Goal: Obtain resource: Download file/media

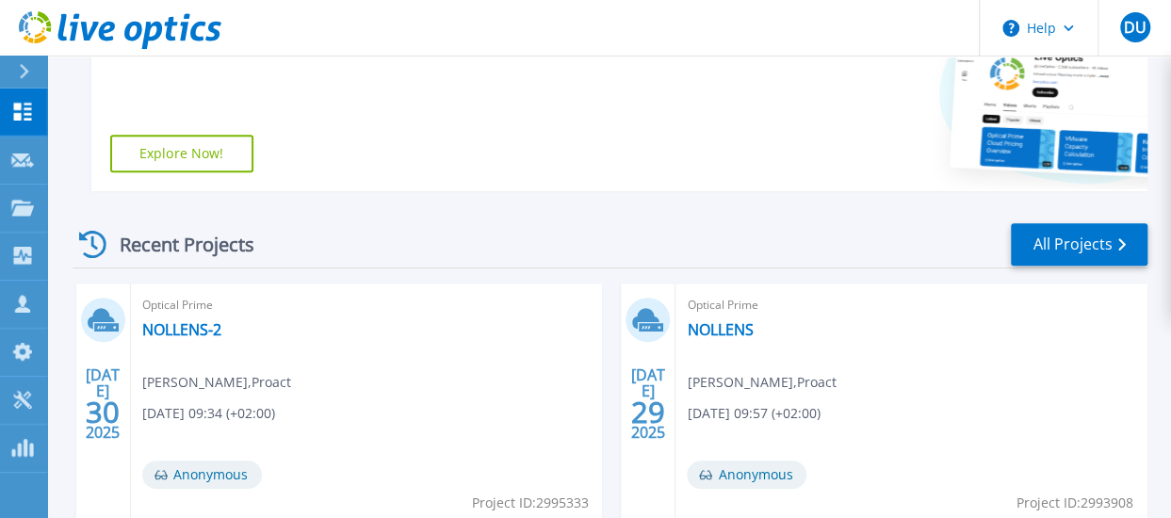
scroll to position [379, 0]
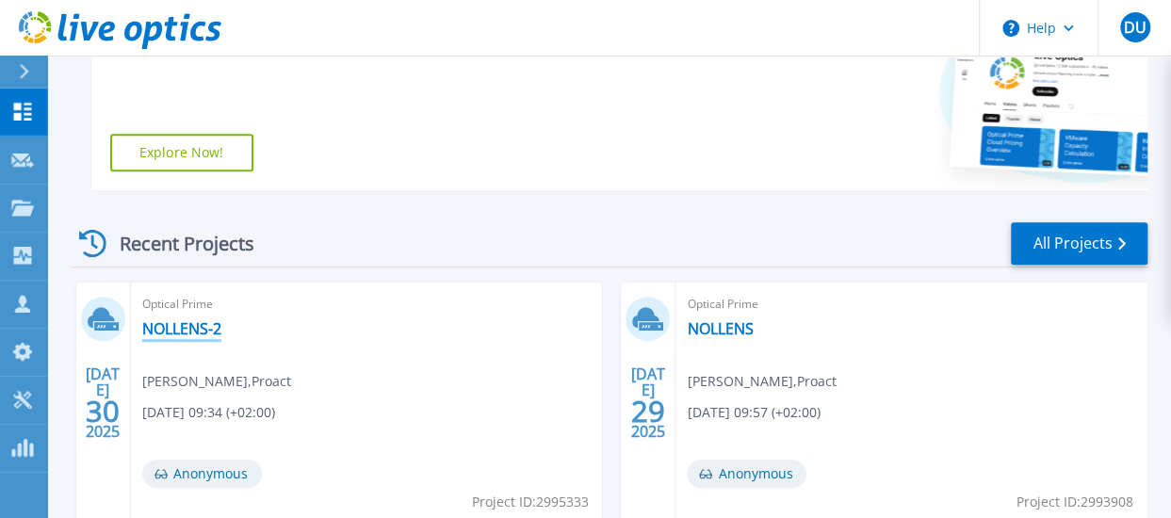
click at [179, 329] on link "NOLLENS-2" at bounding box center [181, 328] width 79 height 19
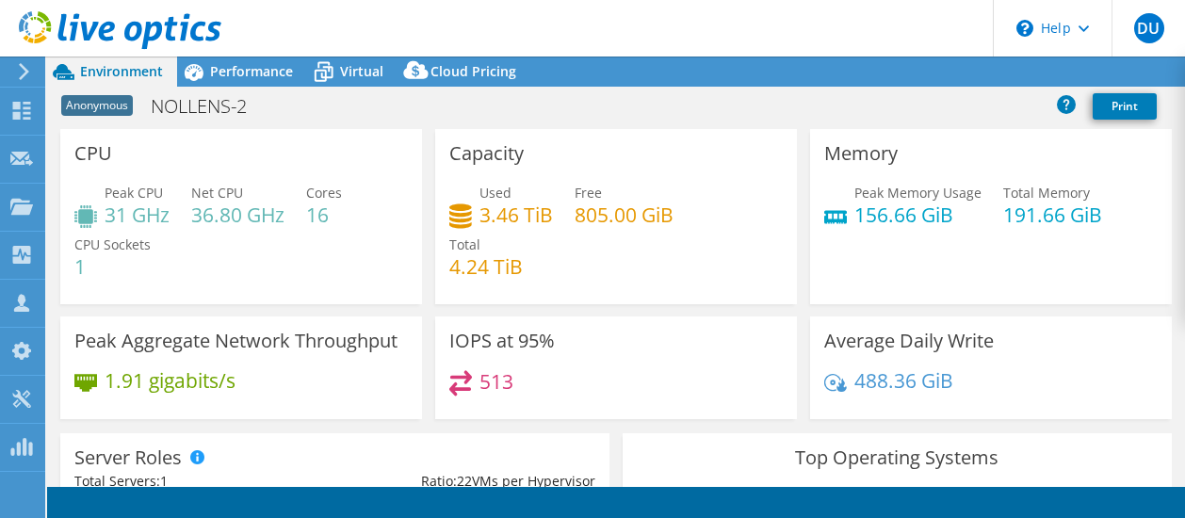
select select "USD"
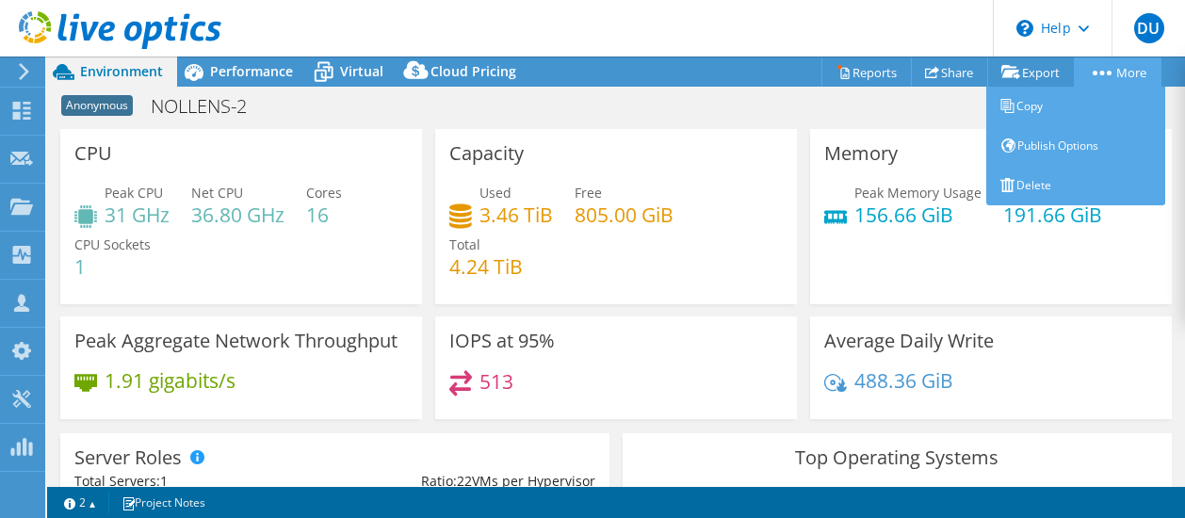
click at [1095, 71] on icon at bounding box center [1102, 73] width 19 height 5
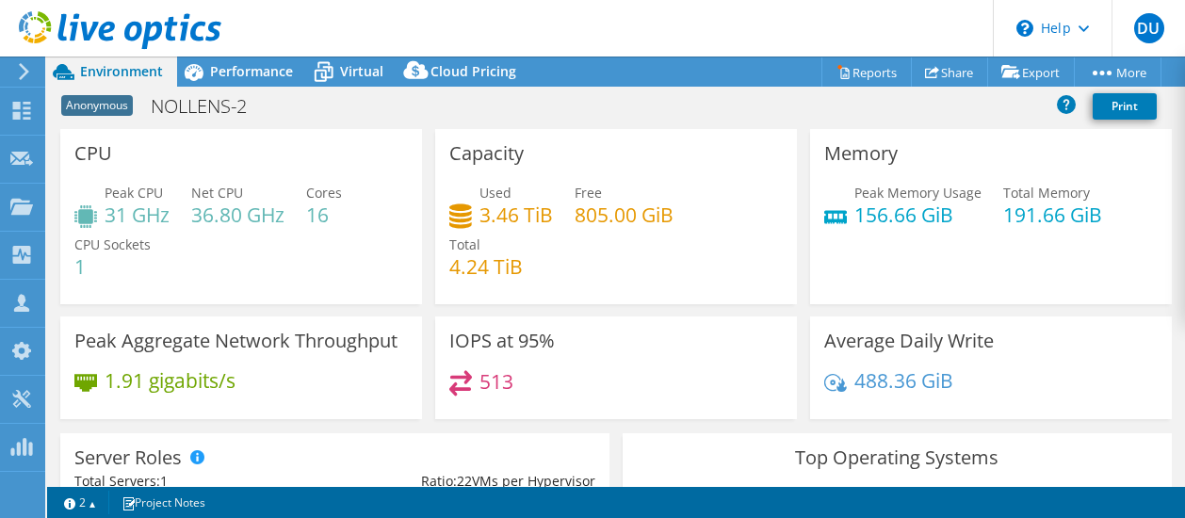
click at [755, 108] on div "Anonymous NOLLENS-2 Print" at bounding box center [616, 106] width 1138 height 35
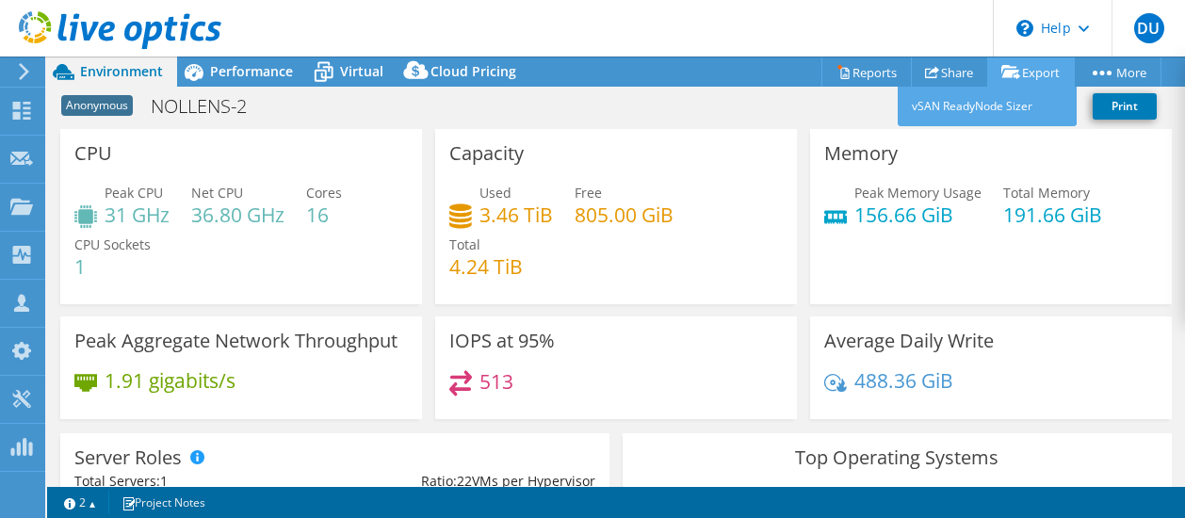
click at [1007, 76] on icon at bounding box center [1010, 72] width 19 height 14
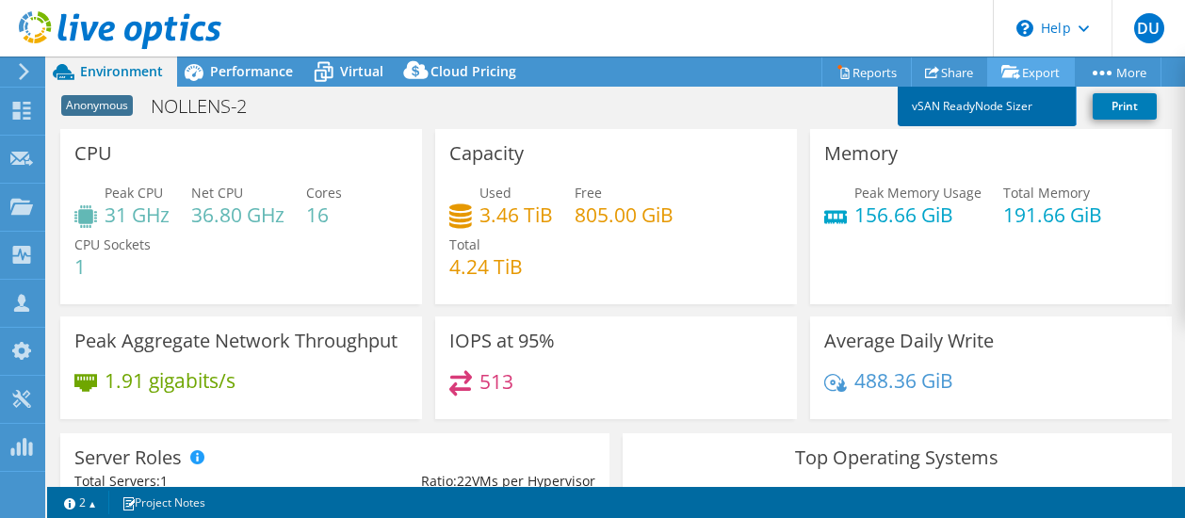
click at [977, 103] on link "vSAN ReadyNode Sizer" at bounding box center [987, 107] width 179 height 40
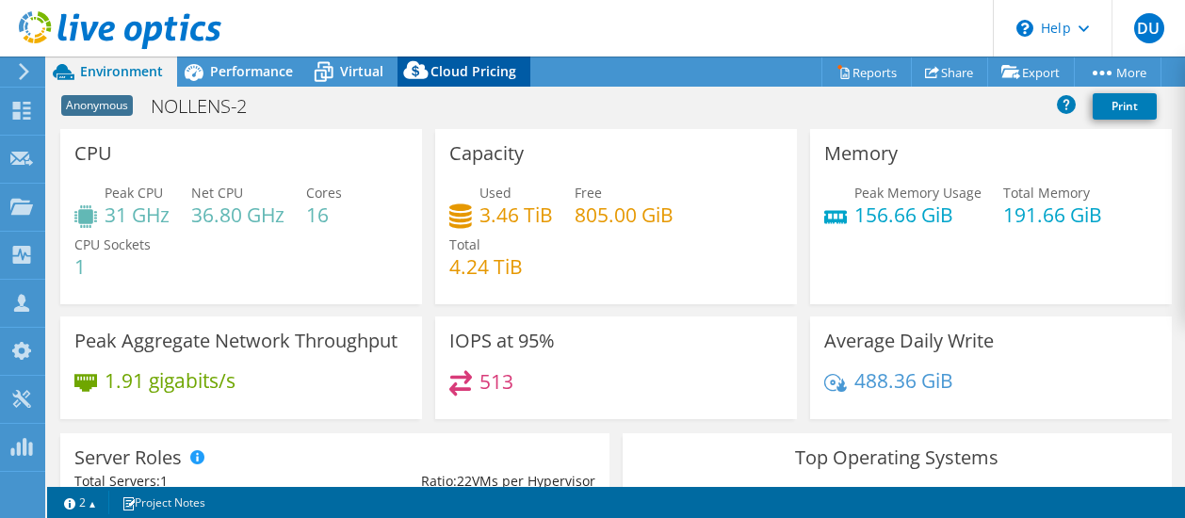
click at [450, 68] on span "Cloud Pricing" at bounding box center [473, 71] width 86 height 18
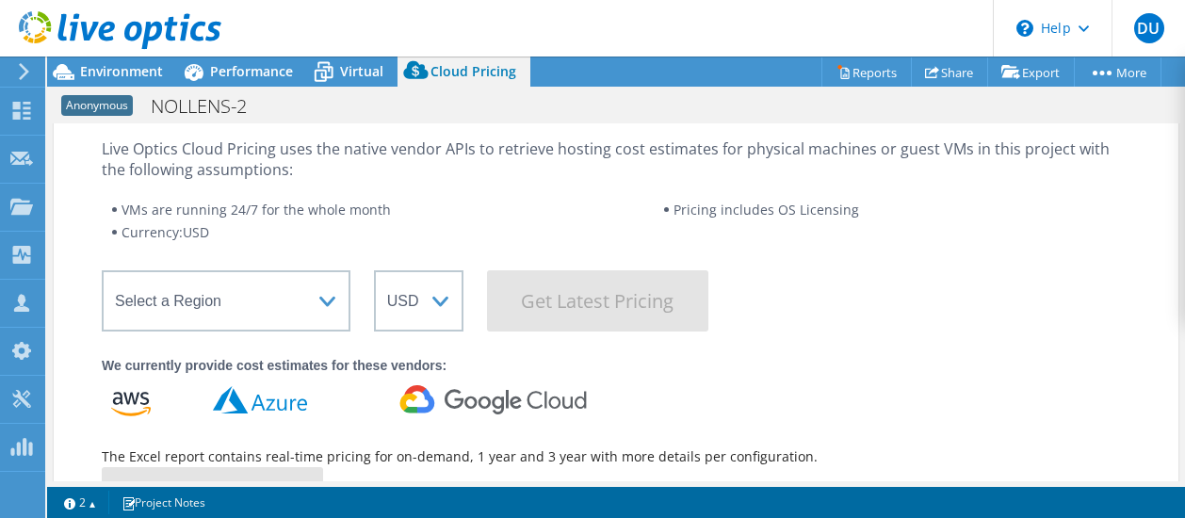
scroll to position [45, 0]
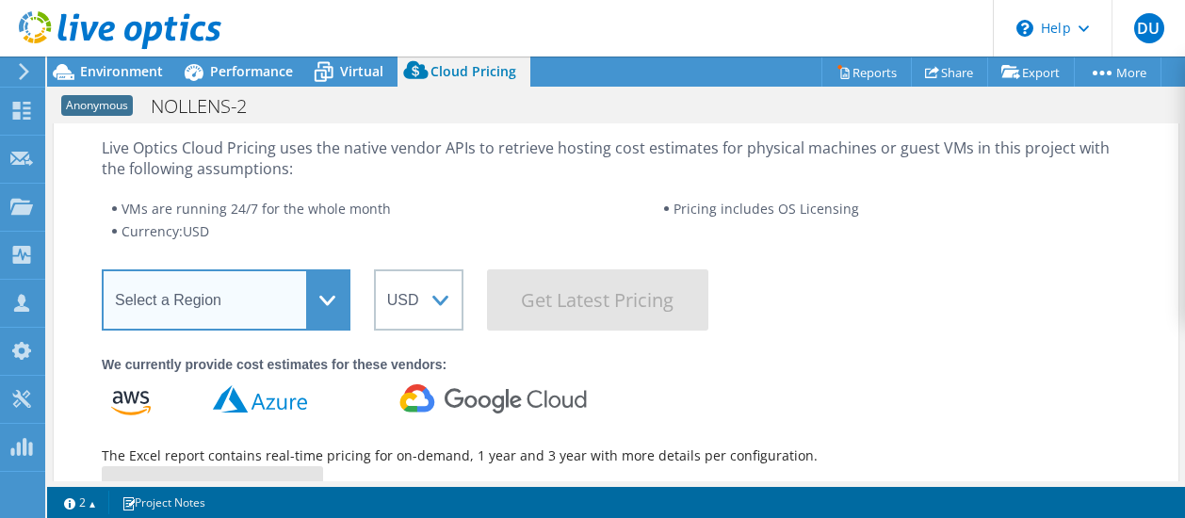
click at [332, 295] on select "Select a Region Asia Pacific (Hong Kong) Asia Pacific (Mumbai) Asia Pacific (Se…" at bounding box center [226, 299] width 249 height 61
select select "EUFrankfurt"
click at [102, 269] on select "Select a Region Asia Pacific (Hong Kong) Asia Pacific (Mumbai) Asia Pacific (Se…" at bounding box center [226, 299] width 249 height 61
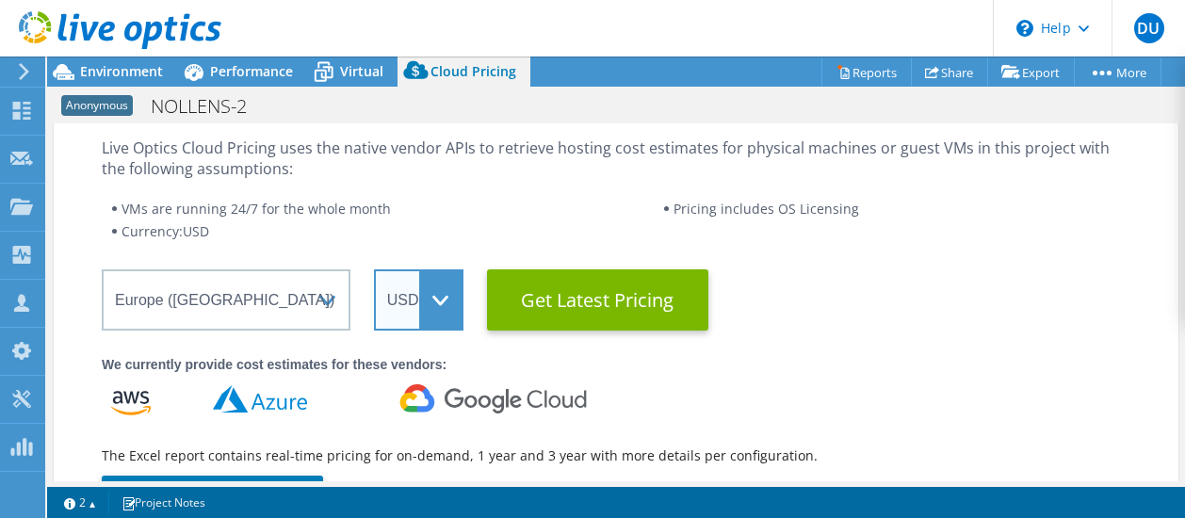
click at [441, 298] on select "ARS AUD BRL CAD CHF CLP CNY DKK EUR GBP HKD HUF INR JPY MXN MYR NOK NZD PEN SEK…" at bounding box center [418, 299] width 89 height 61
click at [374, 269] on select "ARS AUD BRL CAD CHF CLP CNY DKK EUR GBP HKD HUF INR JPY MXN MYR NOK NZD PEN SEK…" at bounding box center [418, 299] width 89 height 61
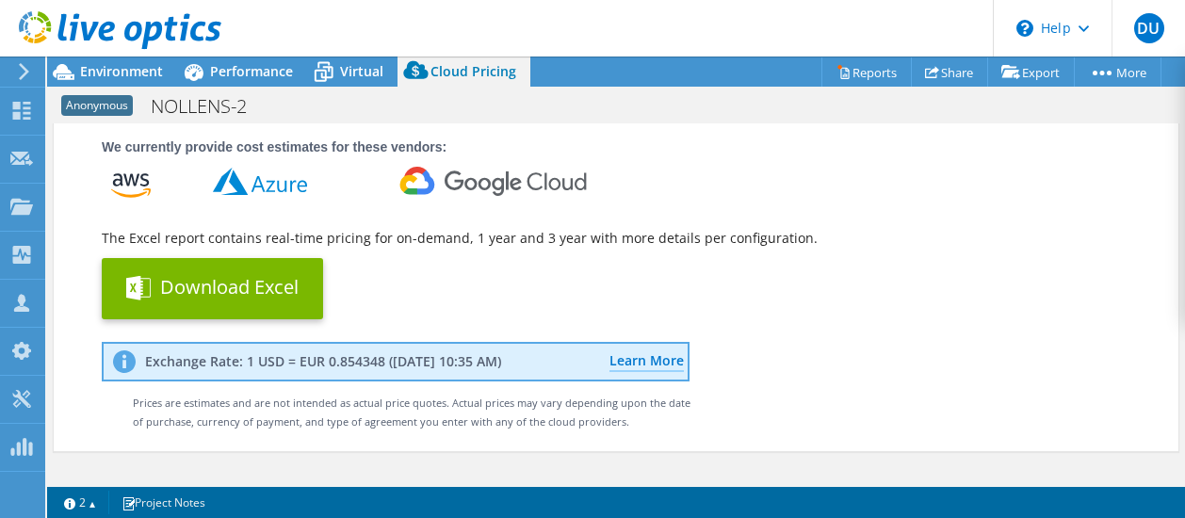
click at [234, 276] on button "Download Excel" at bounding box center [212, 288] width 221 height 61
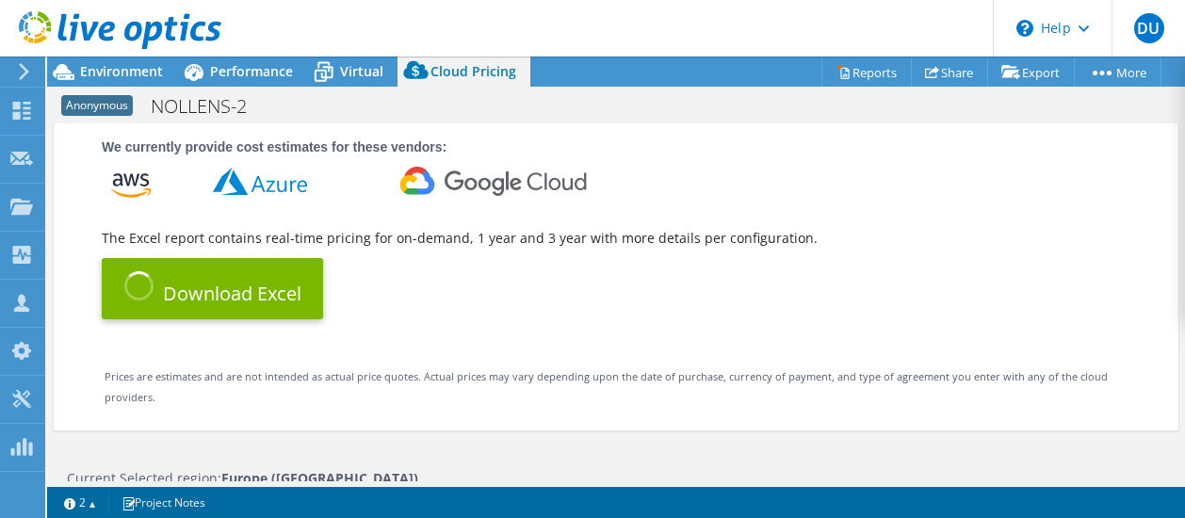
select select "EUR"
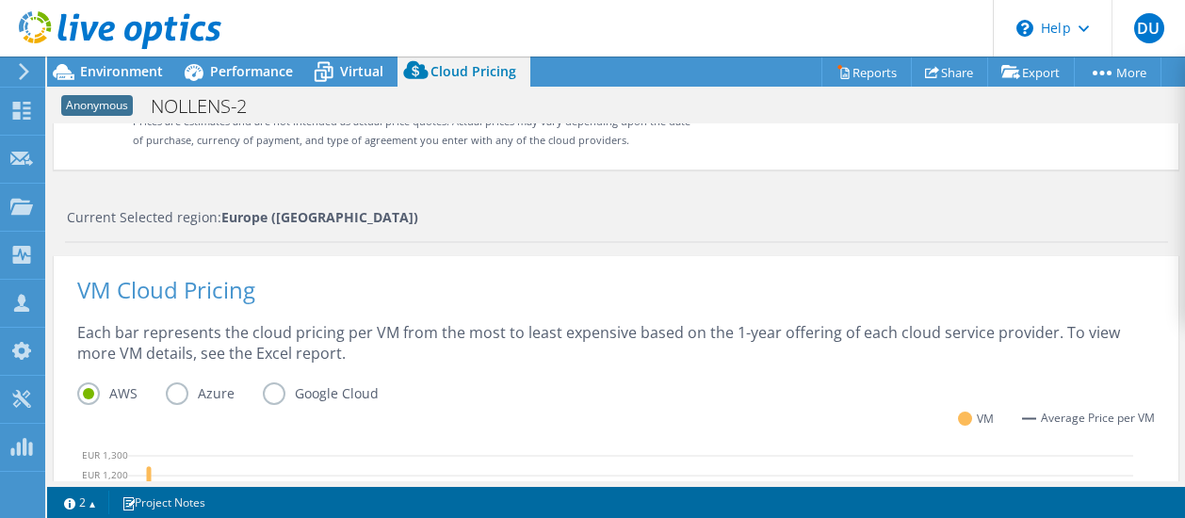
scroll to position [0, 0]
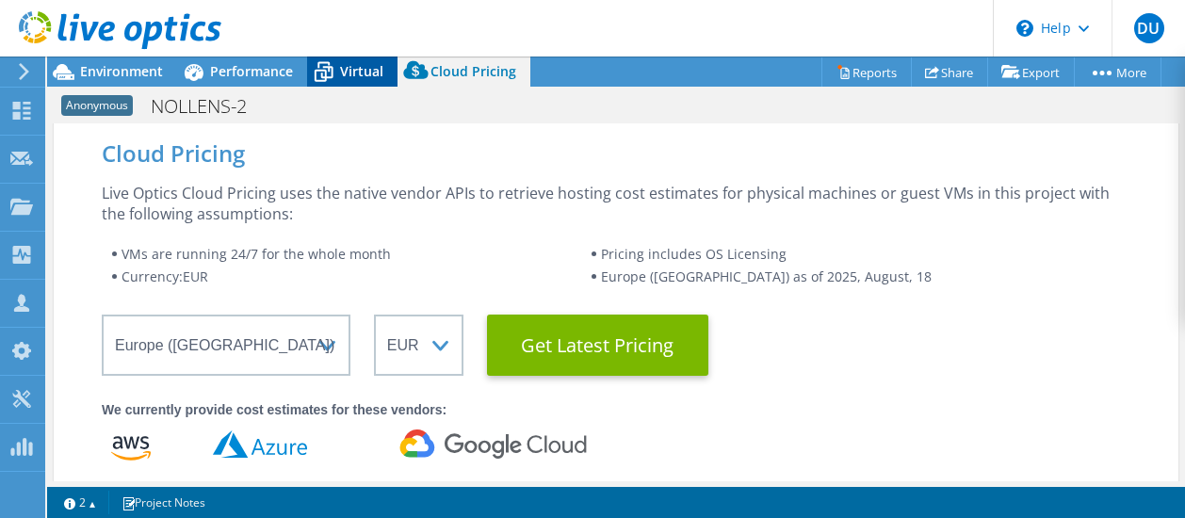
click at [355, 66] on span "Virtual" at bounding box center [361, 71] width 43 height 18
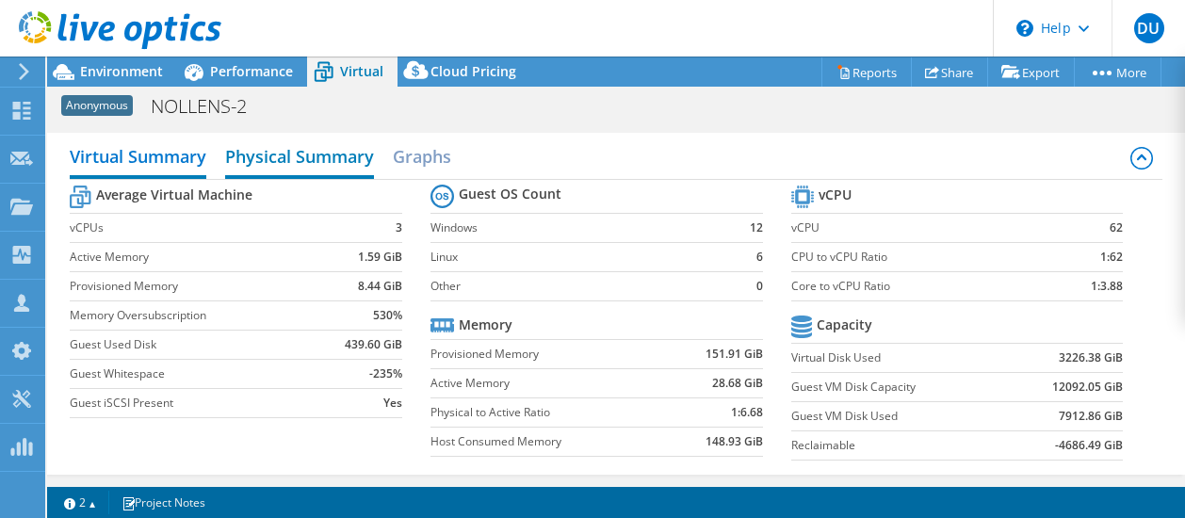
click at [307, 153] on h2 "Physical Summary" at bounding box center [299, 158] width 149 height 41
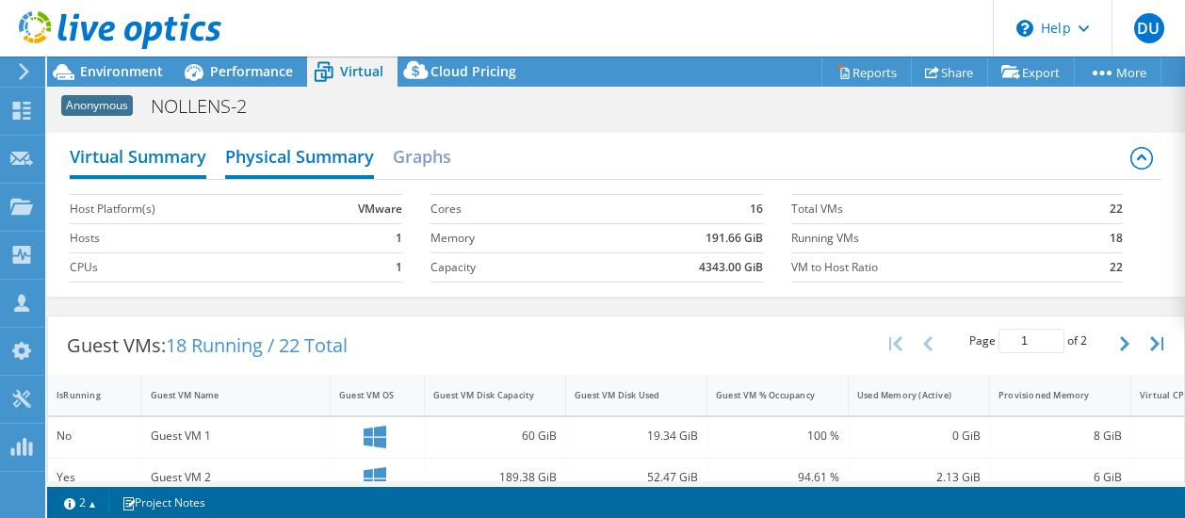
click at [153, 161] on h2 "Virtual Summary" at bounding box center [138, 158] width 137 height 41
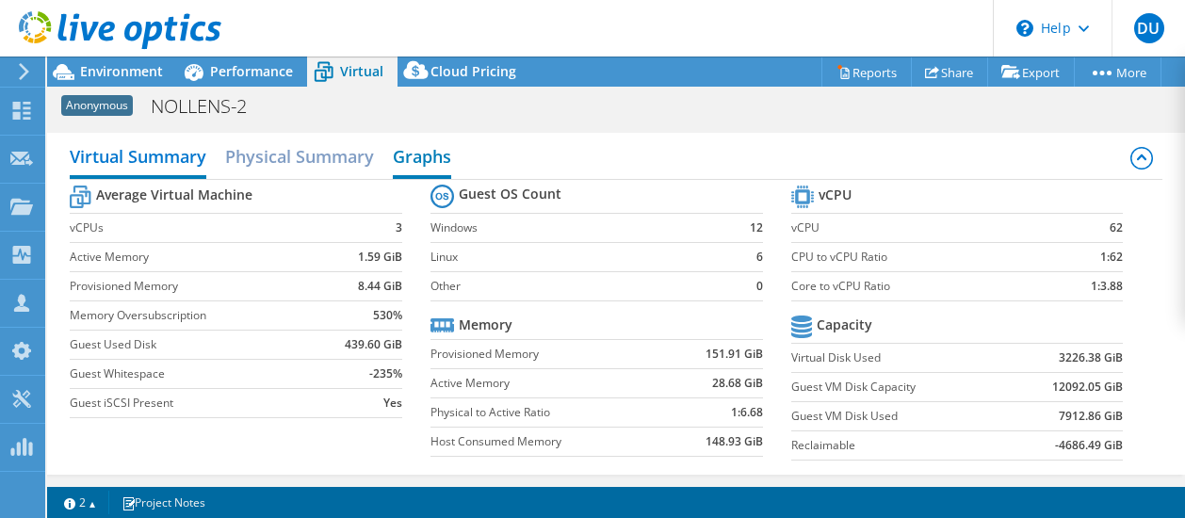
click at [415, 155] on h2 "Graphs" at bounding box center [422, 158] width 58 height 41
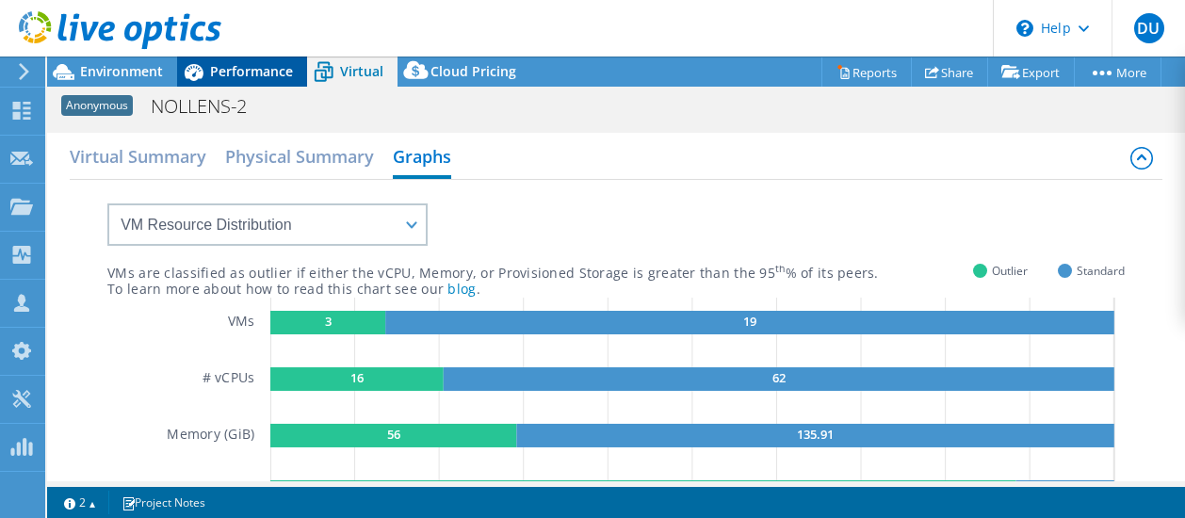
click at [249, 80] on span "Performance" at bounding box center [251, 71] width 83 height 18
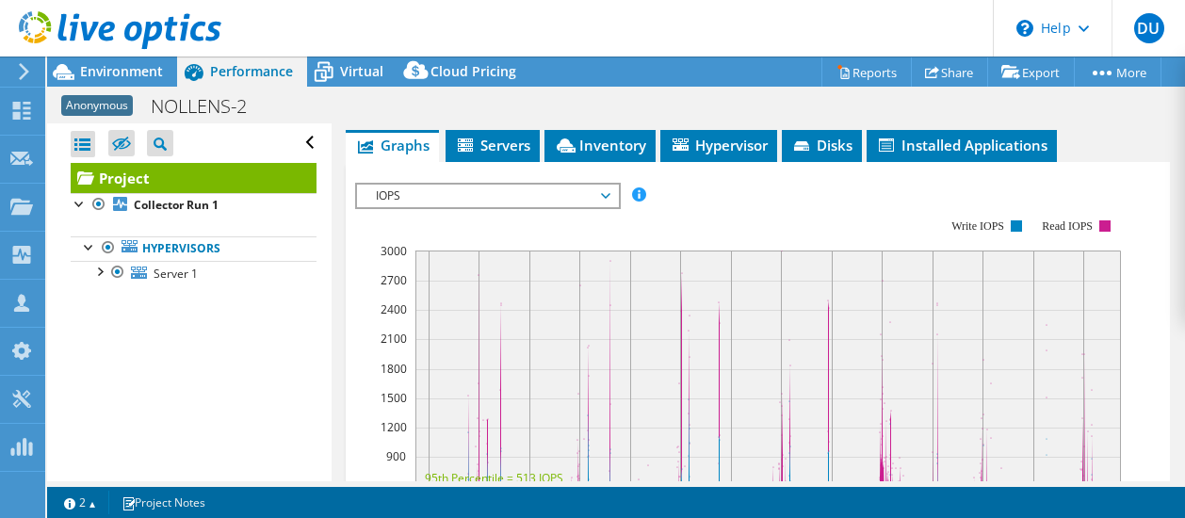
scroll to position [429, 0]
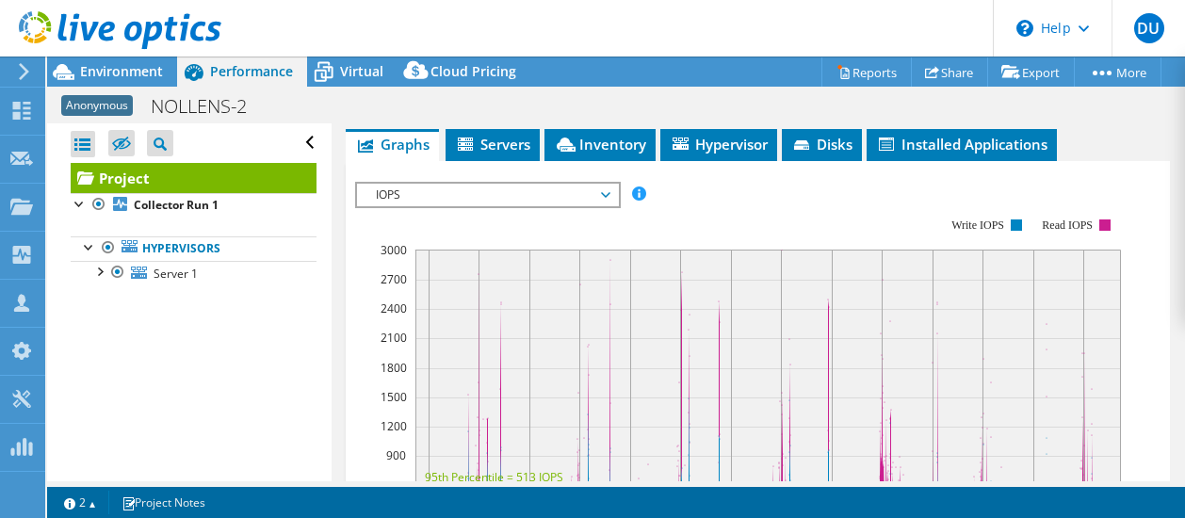
click at [471, 82] on link "More Information" at bounding box center [420, 74] width 110 height 16
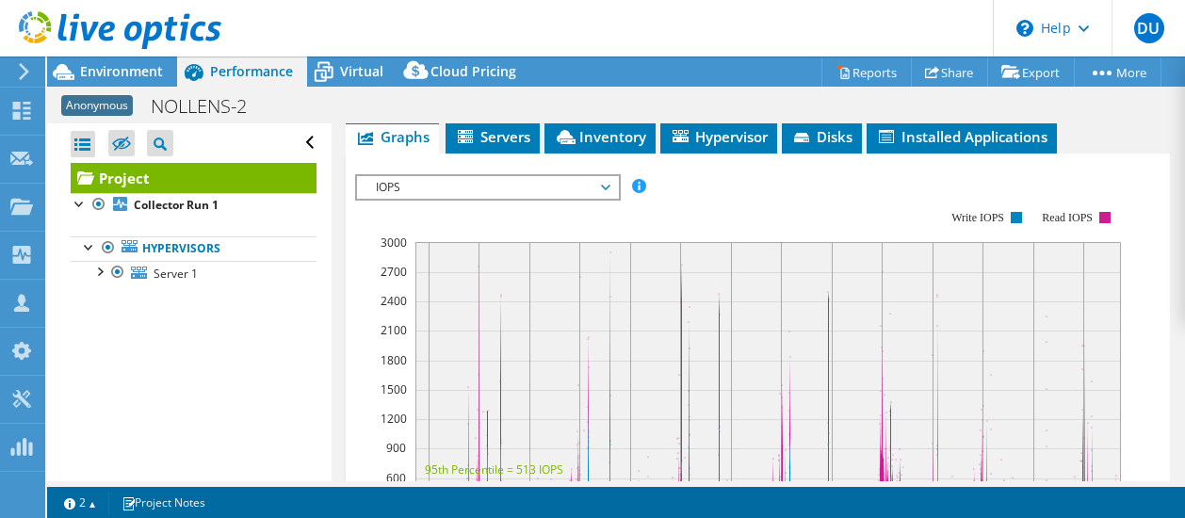
scroll to position [1004, 0]
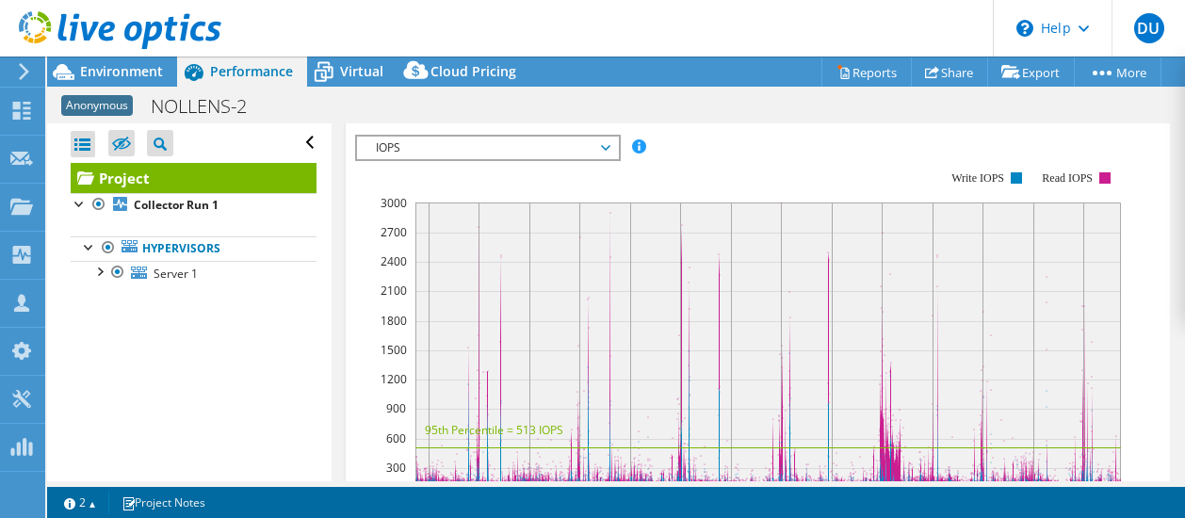
click at [521, 106] on span "Servers" at bounding box center [492, 97] width 75 height 19
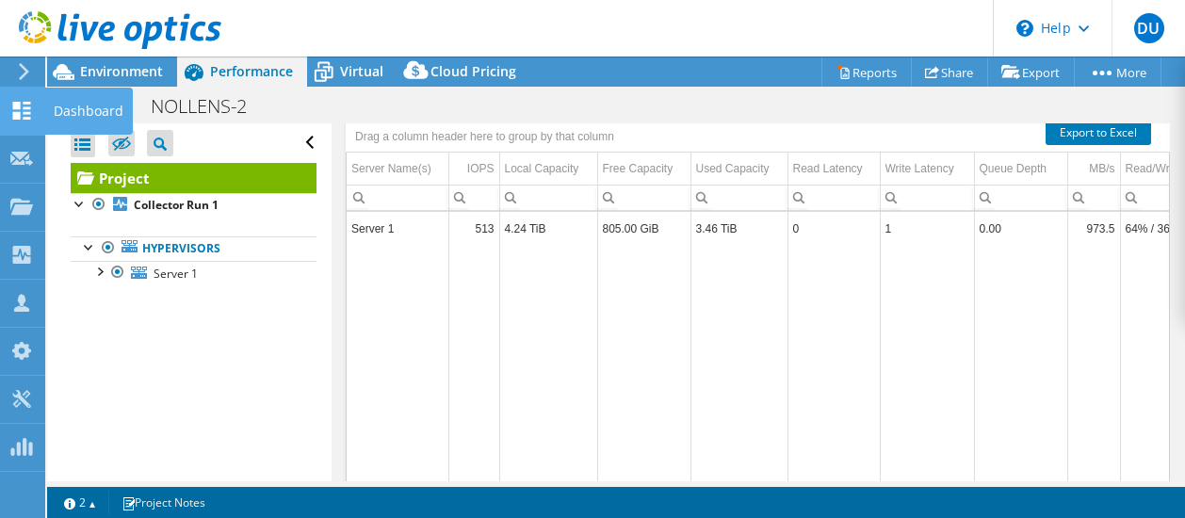
click at [21, 102] on icon at bounding box center [21, 111] width 23 height 18
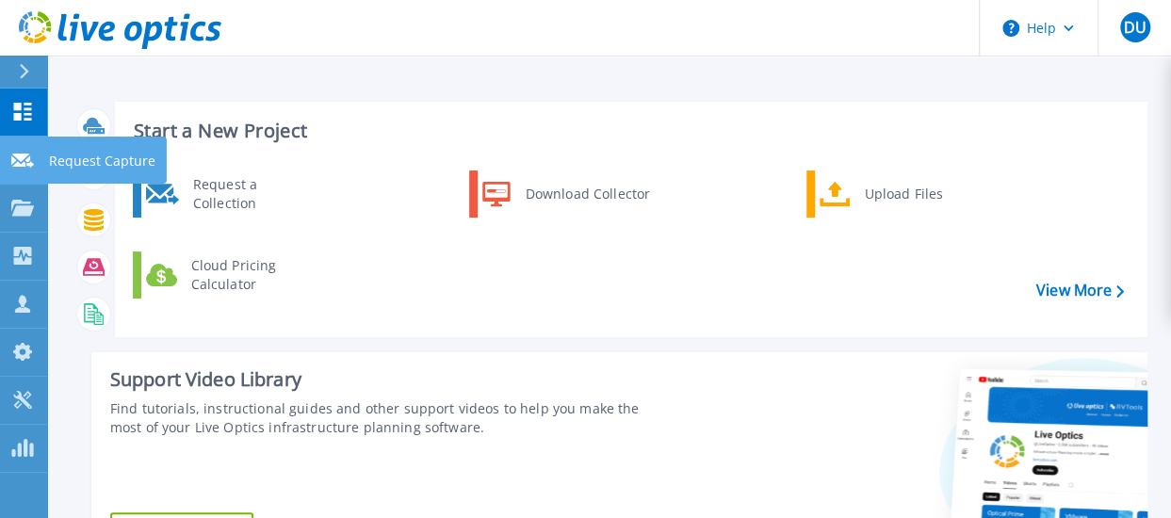
click at [23, 166] on icon at bounding box center [22, 161] width 23 height 14
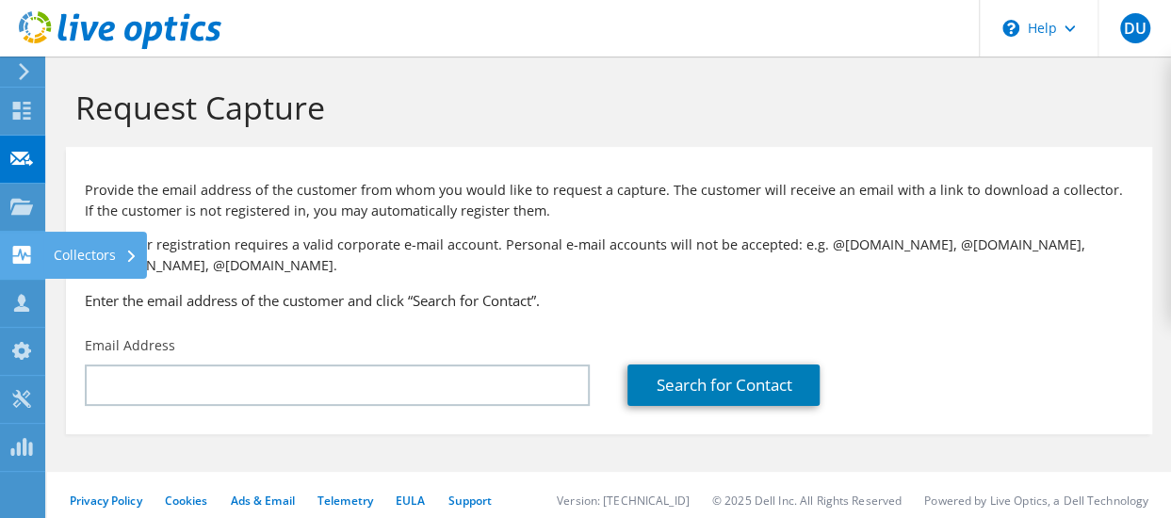
click at [21, 246] on use at bounding box center [22, 255] width 18 height 18
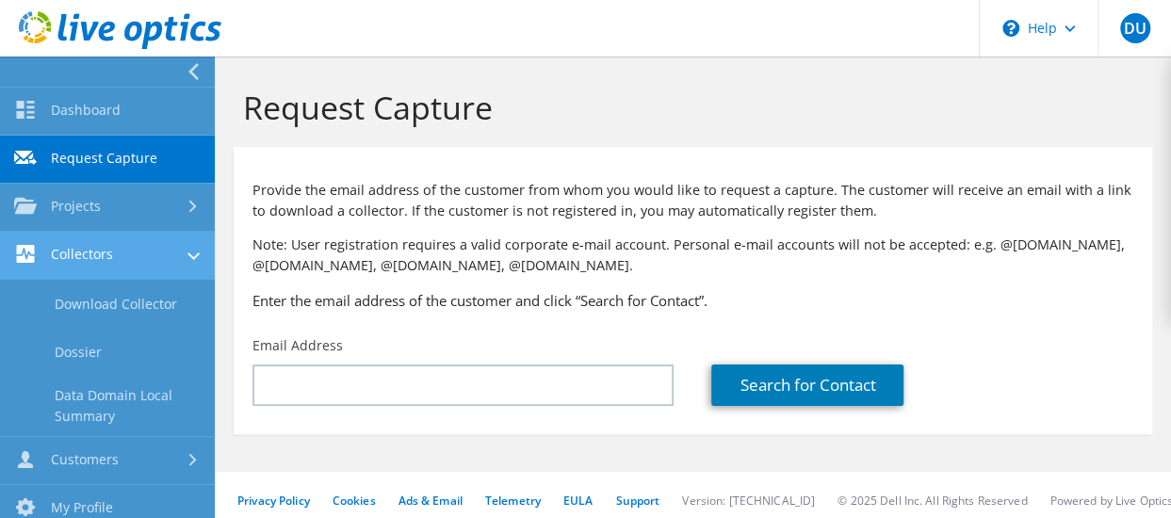
click at [26, 254] on use at bounding box center [26, 254] width 18 height 18
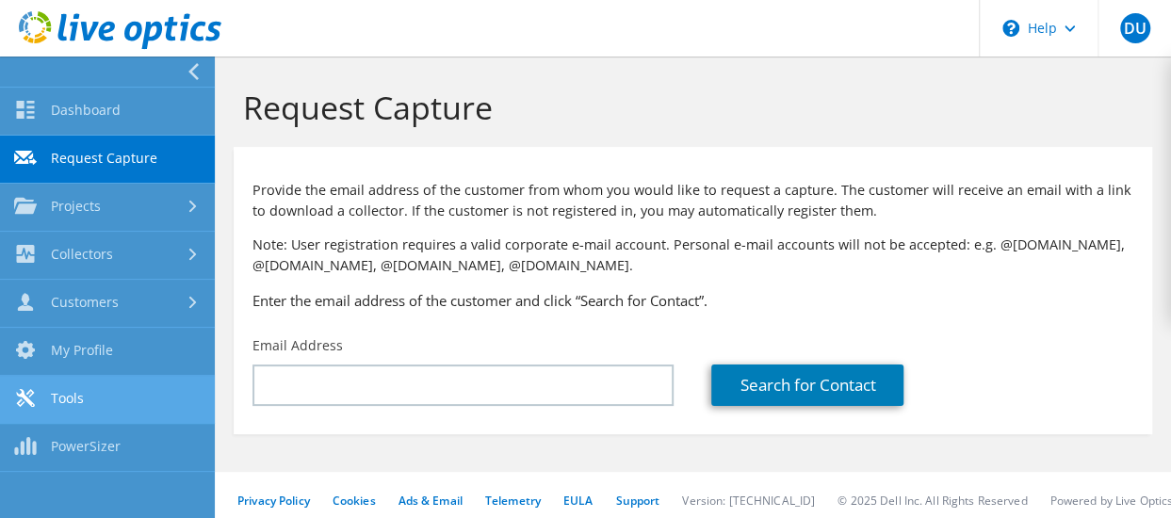
click at [30, 393] on icon at bounding box center [25, 398] width 23 height 18
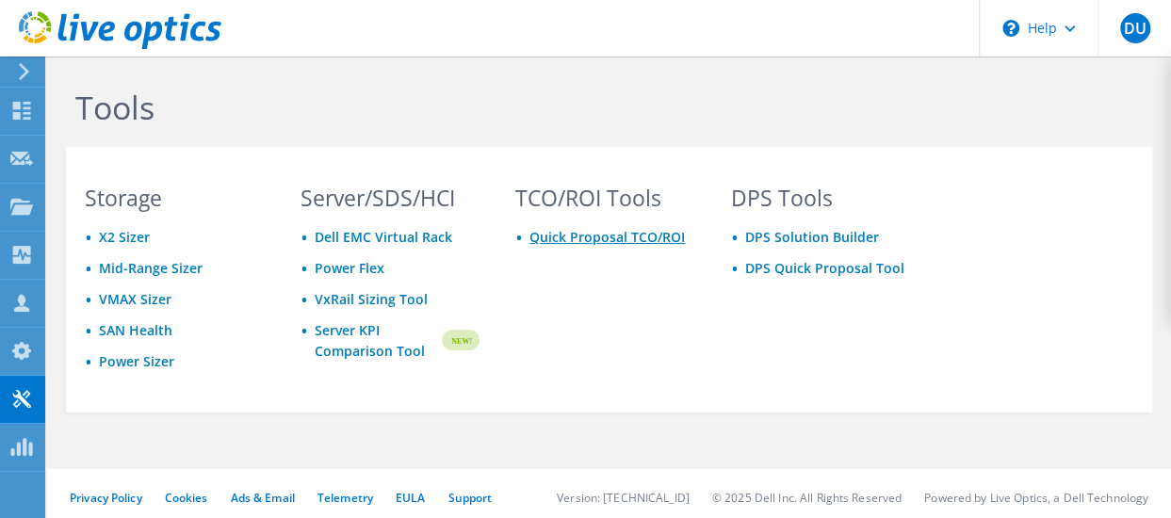
click at [604, 236] on link "Quick Proposal TCO/ROI" at bounding box center [606, 237] width 155 height 18
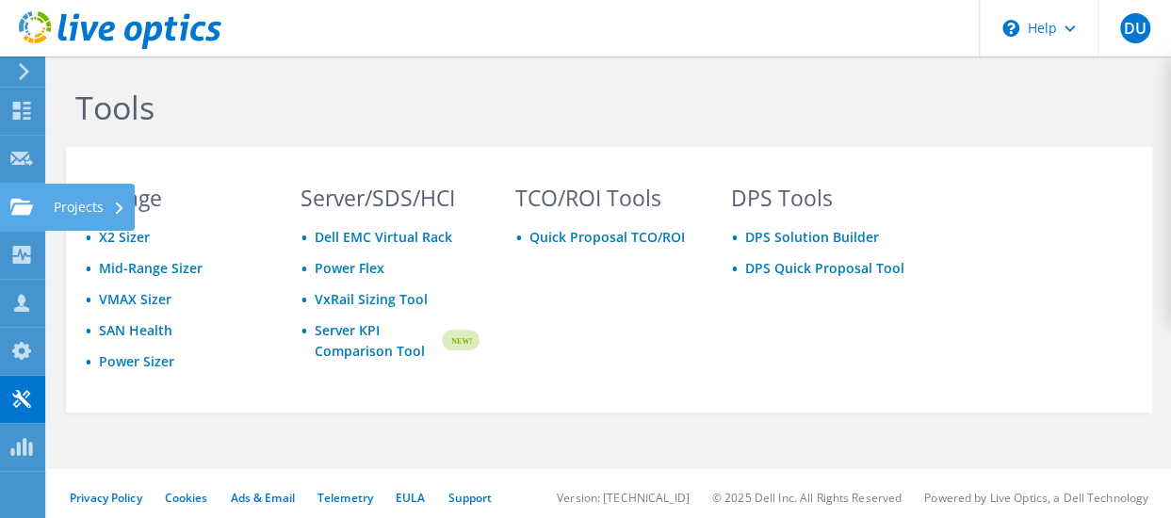
click at [18, 206] on use at bounding box center [21, 206] width 23 height 16
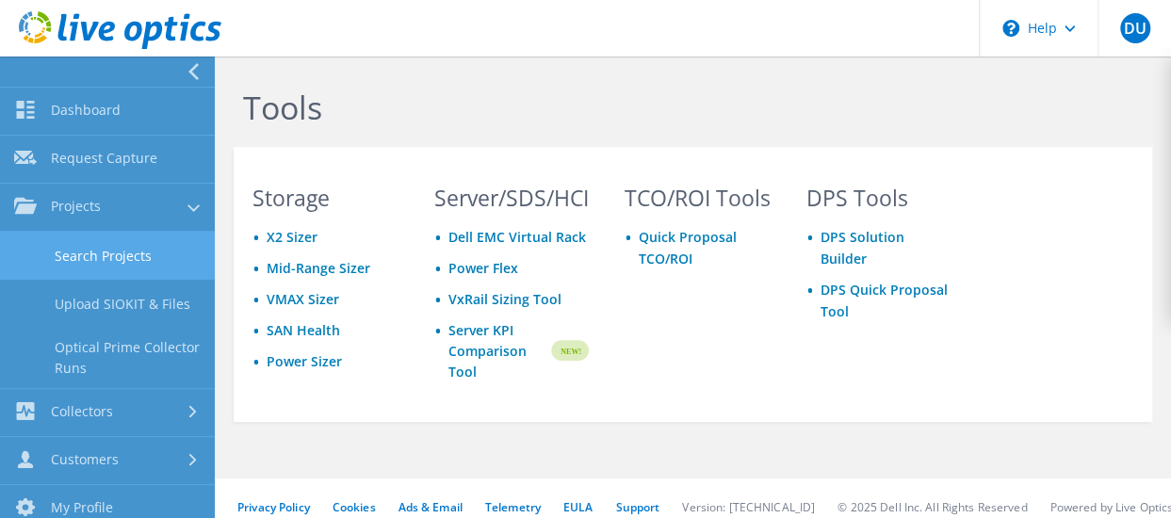
click at [104, 252] on link "Search Projects" at bounding box center [107, 256] width 215 height 48
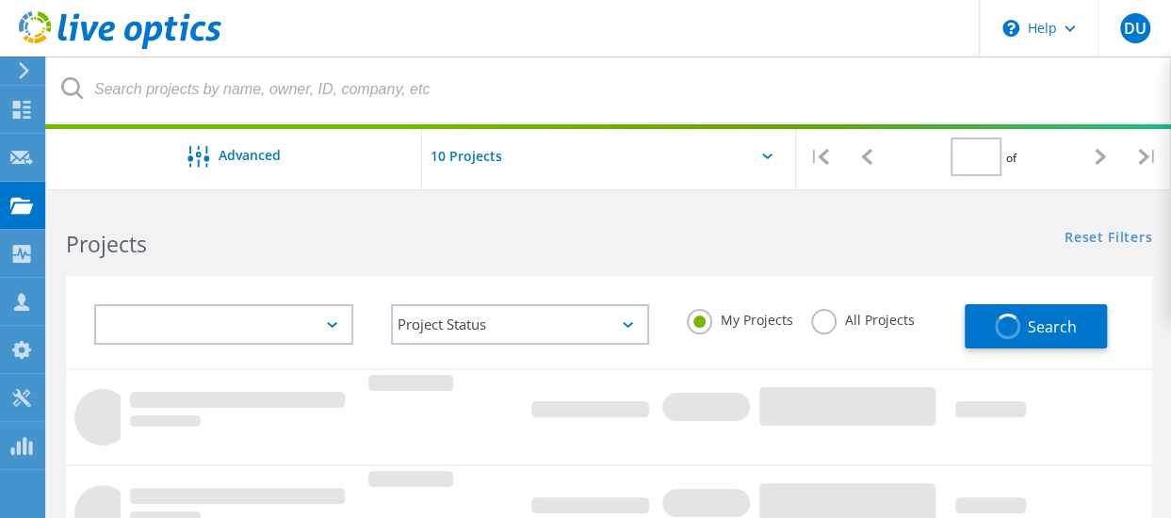
type input "1"
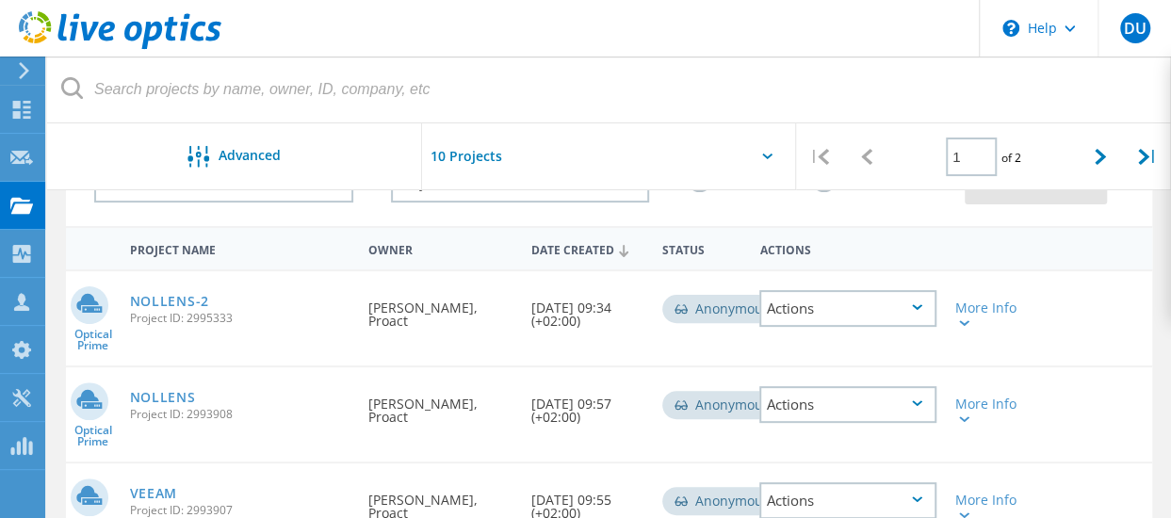
scroll to position [143, 0]
click at [148, 300] on link "NOLLENS-2" at bounding box center [169, 300] width 79 height 13
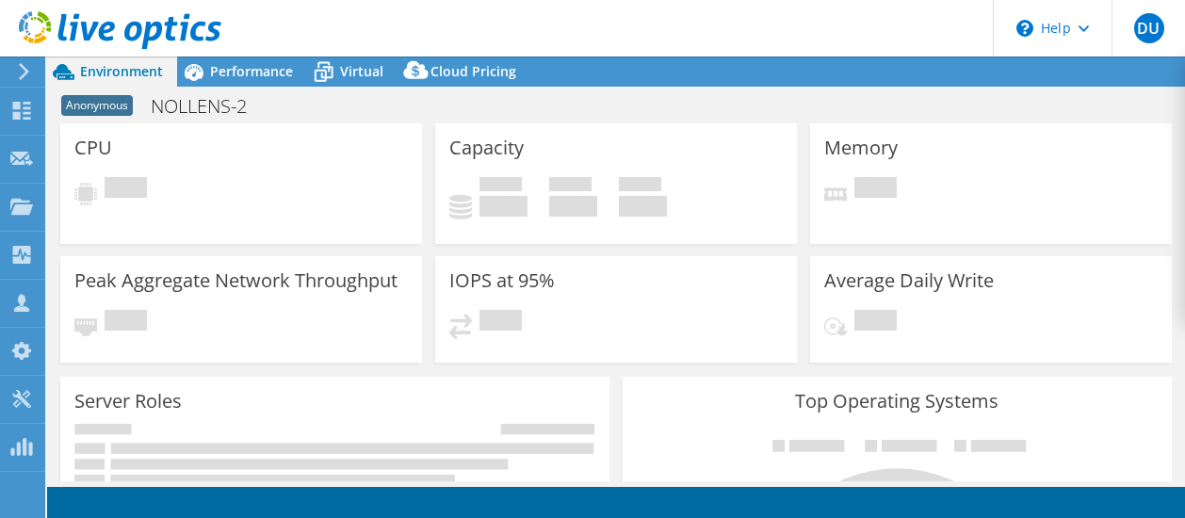
select select "EUFrankfurt"
select select "EUR"
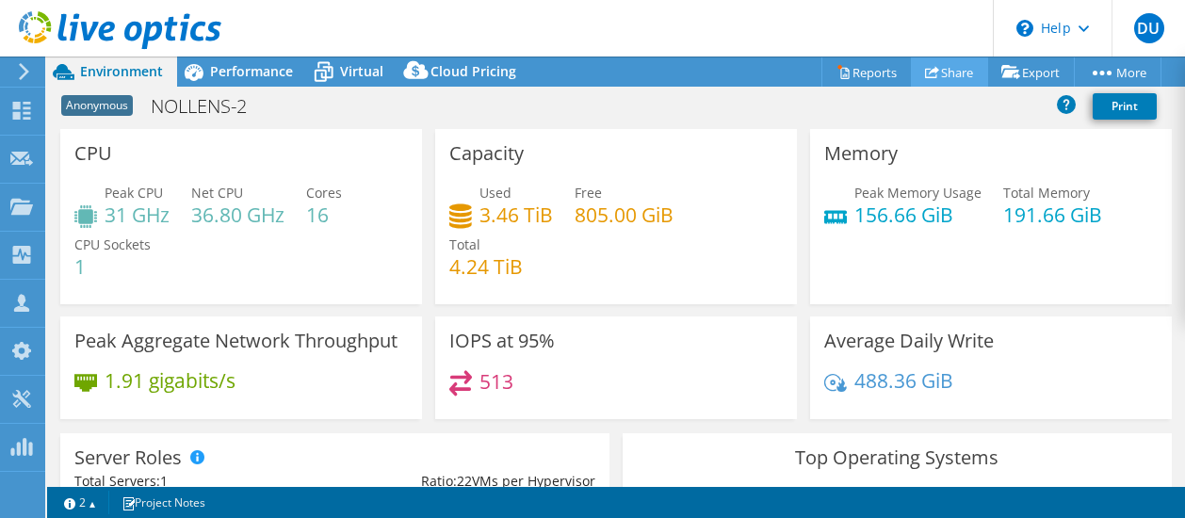
click at [947, 71] on link "Share" at bounding box center [949, 71] width 77 height 29
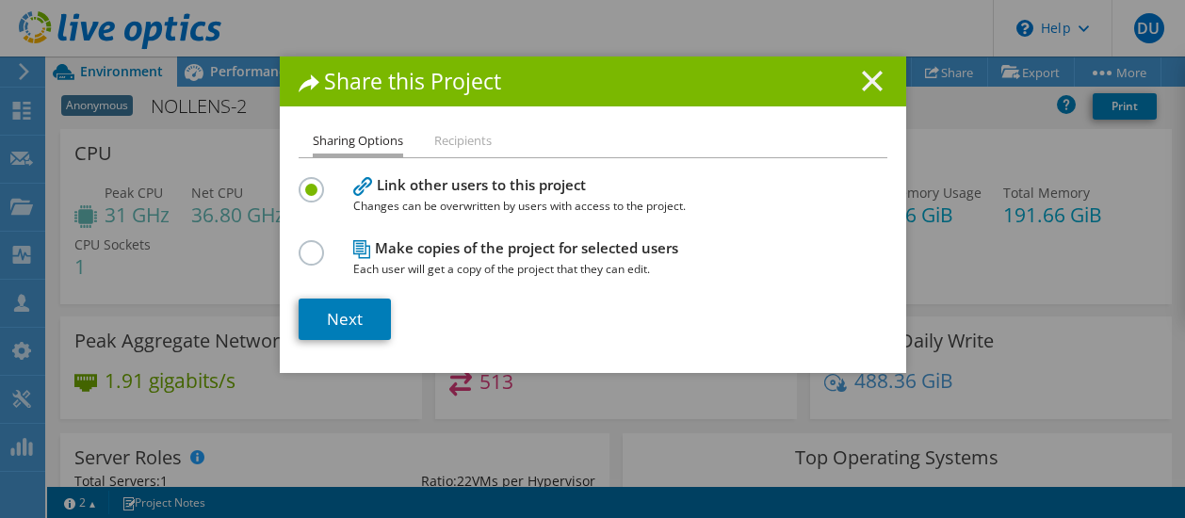
click at [864, 89] on icon at bounding box center [872, 81] width 21 height 21
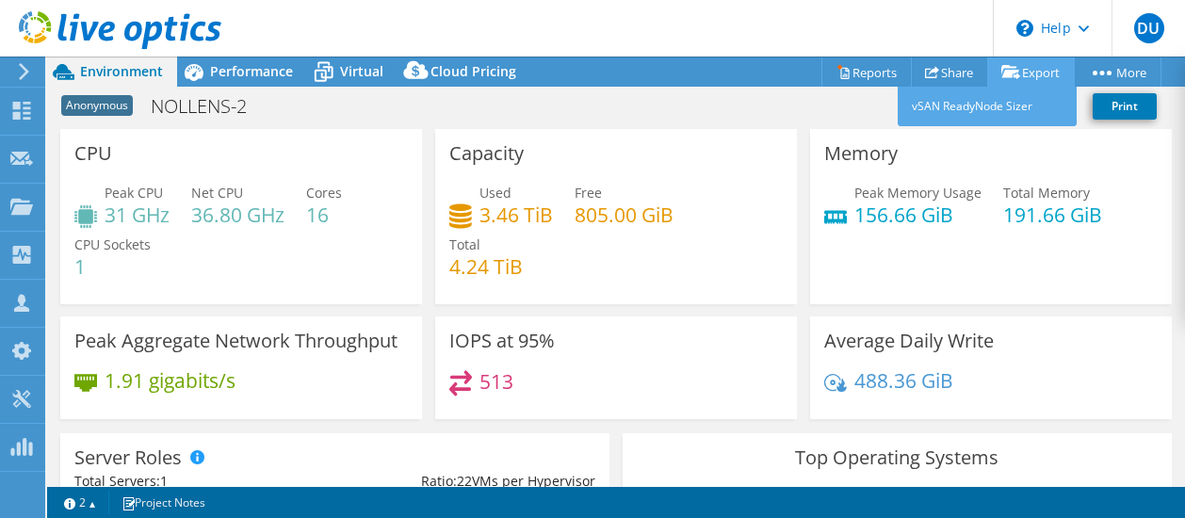
click at [1034, 74] on link "Export" at bounding box center [1031, 71] width 88 height 29
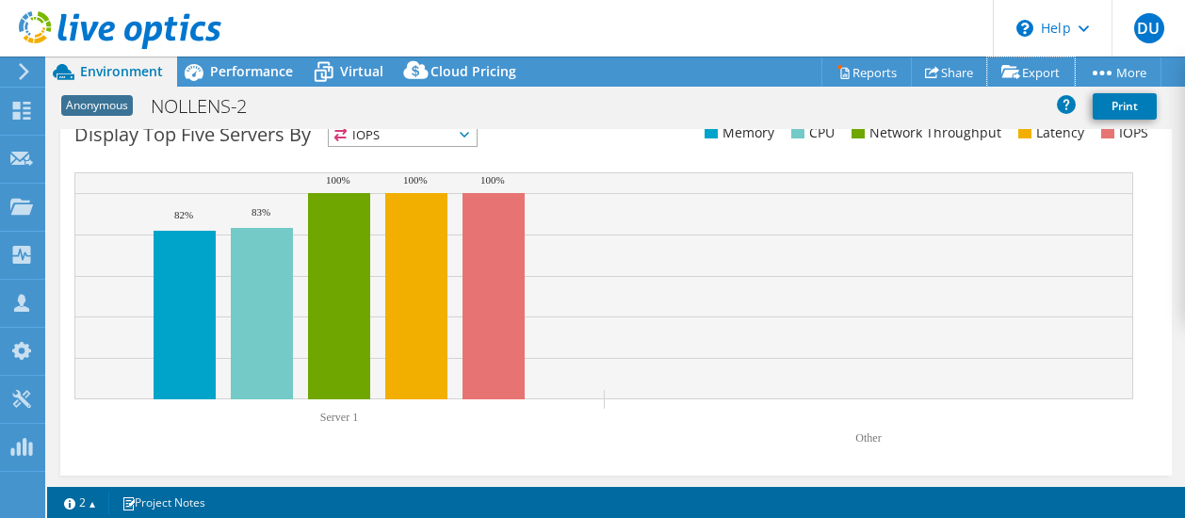
scroll to position [710, 0]
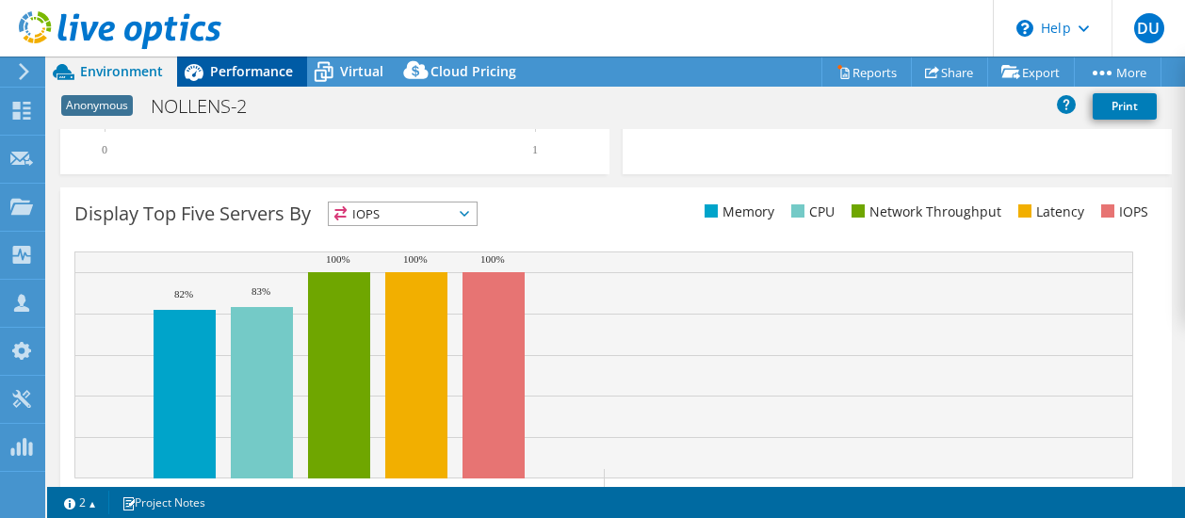
click at [263, 62] on span "Performance" at bounding box center [251, 71] width 83 height 18
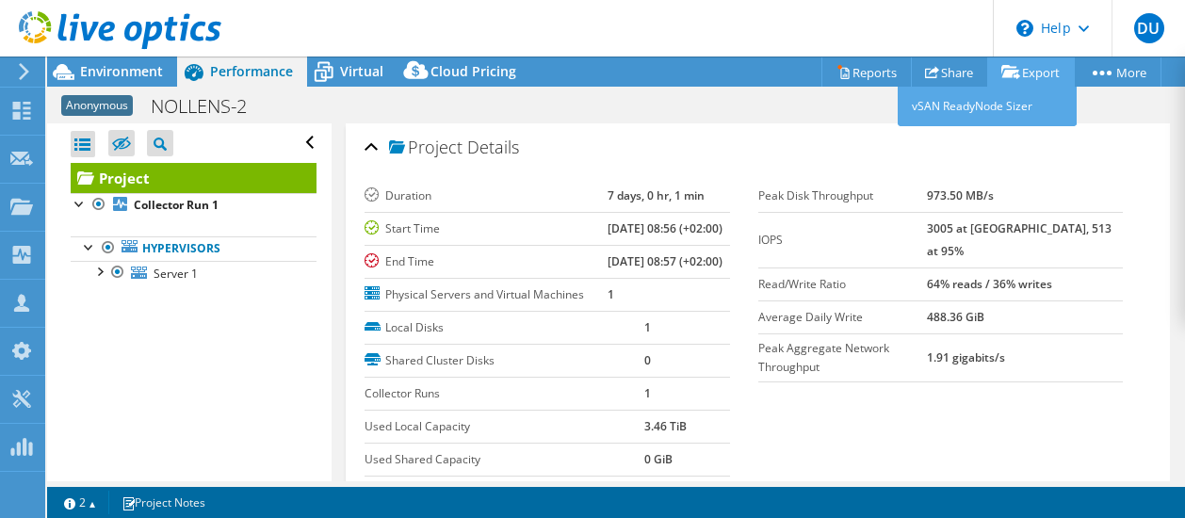
click at [1029, 69] on link "Export" at bounding box center [1031, 71] width 88 height 29
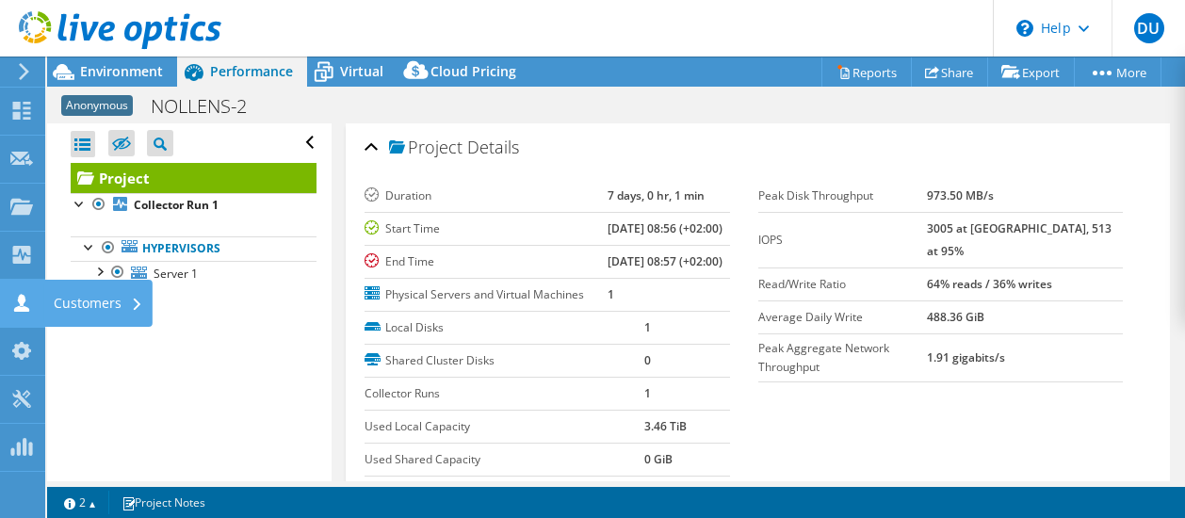
click at [32, 314] on div at bounding box center [21, 305] width 23 height 21
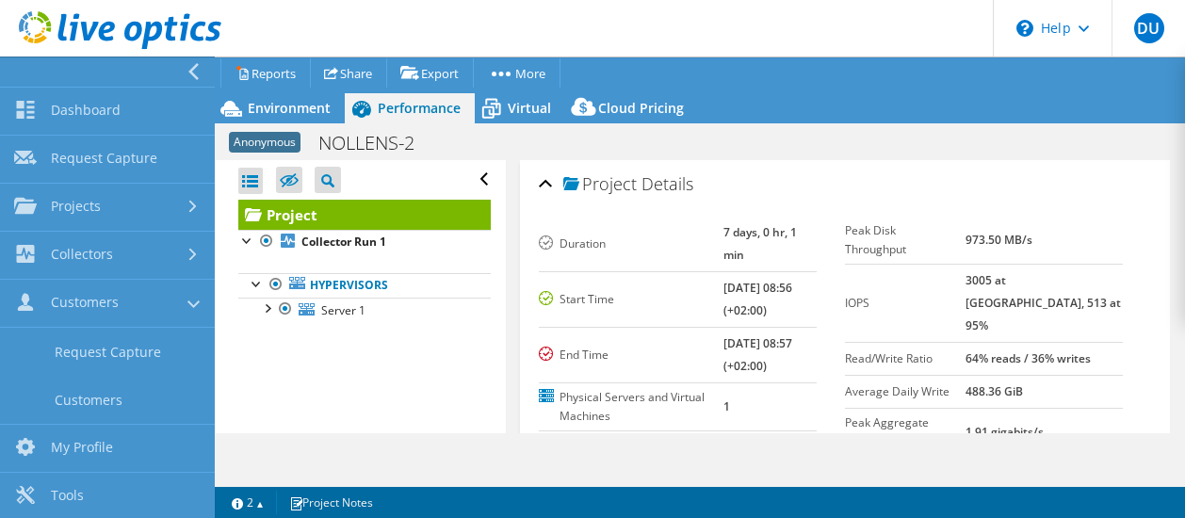
click at [723, 276] on td "[DATE] 08:56 (+02:00)" at bounding box center [769, 299] width 93 height 56
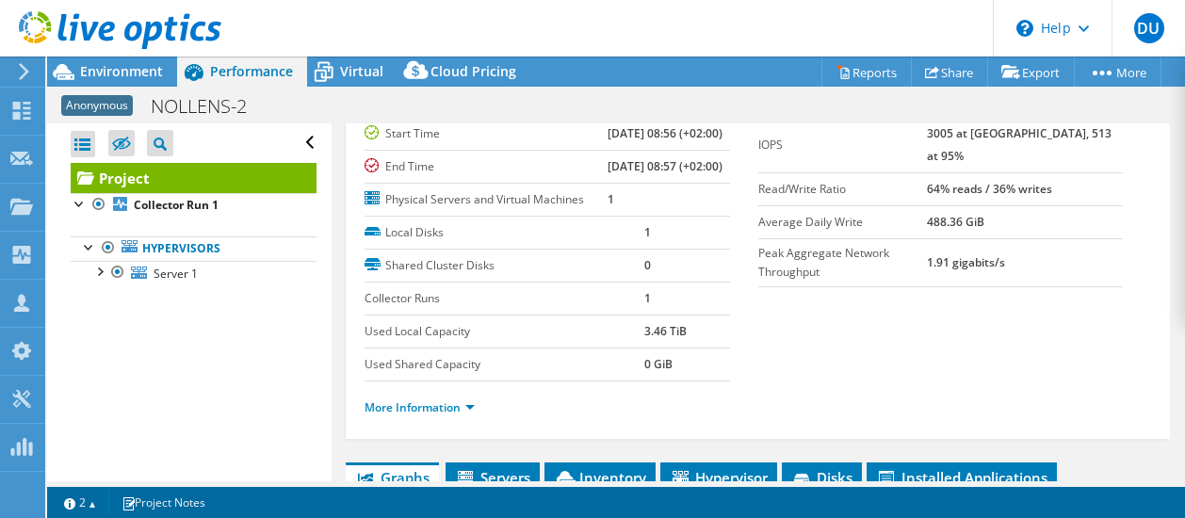
scroll to position [96, 0]
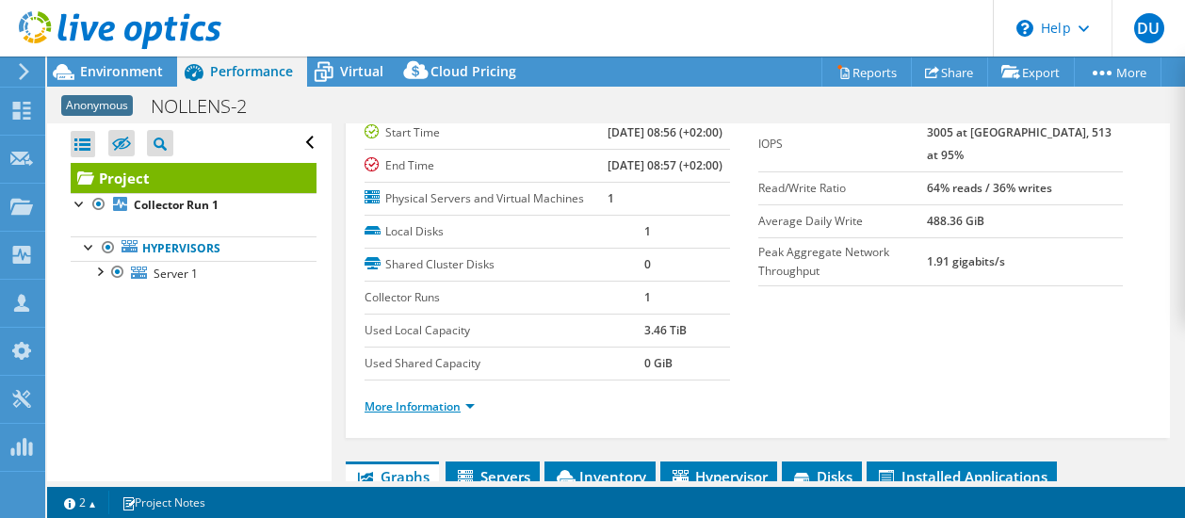
click at [407, 414] on link "More Information" at bounding box center [420, 406] width 110 height 16
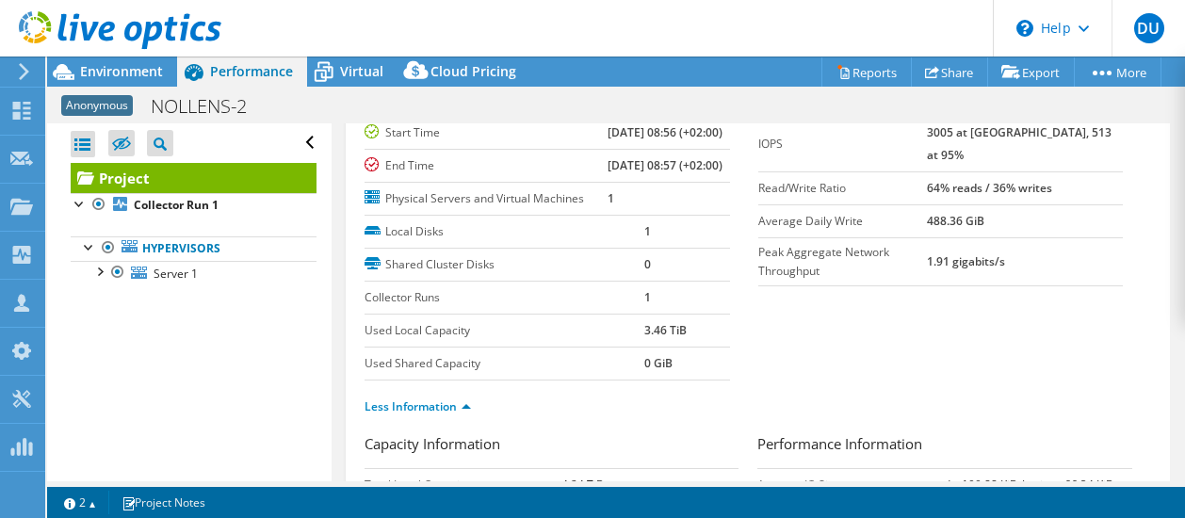
click at [401, 417] on li "Less Information" at bounding box center [424, 407] width 118 height 21
click at [407, 414] on link "Less Information" at bounding box center [418, 406] width 106 height 16
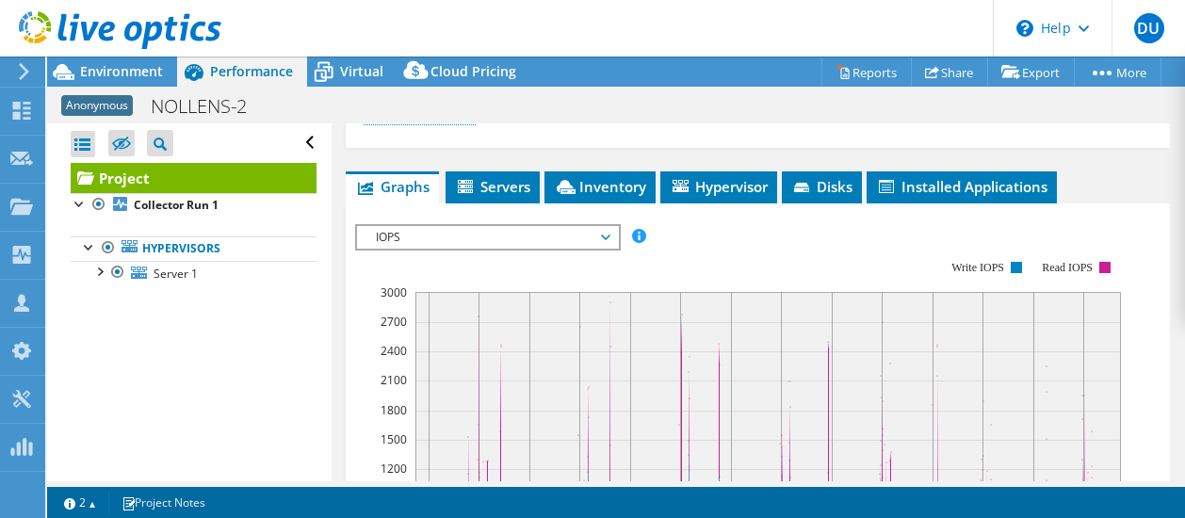
scroll to position [387, 0]
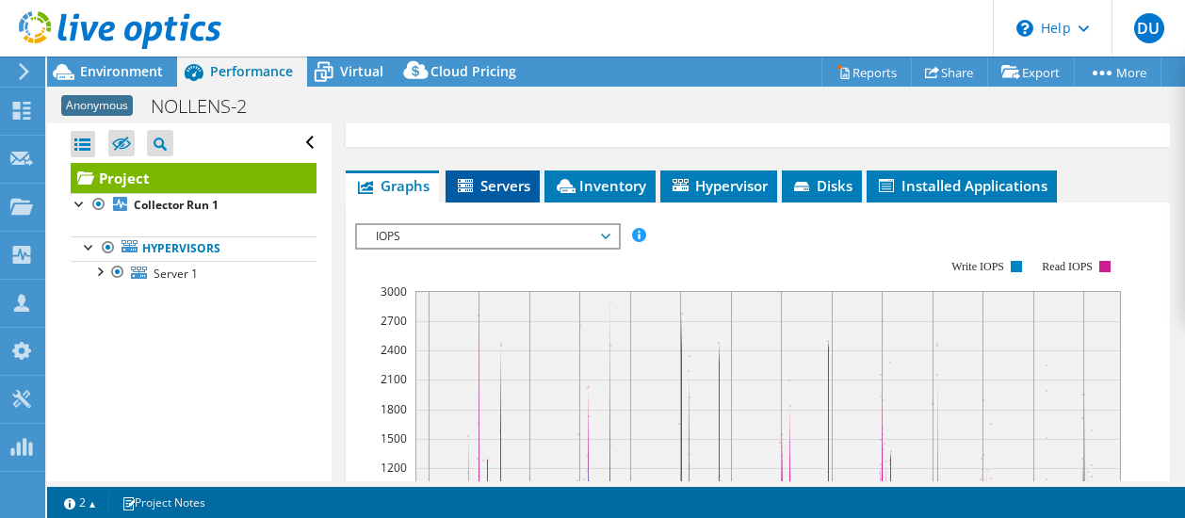
click at [502, 195] on span "Servers" at bounding box center [492, 185] width 75 height 19
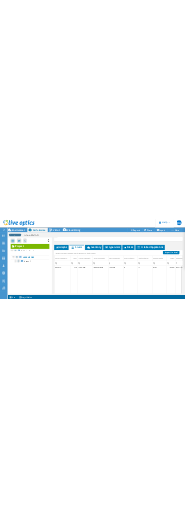
scroll to position [1, 0]
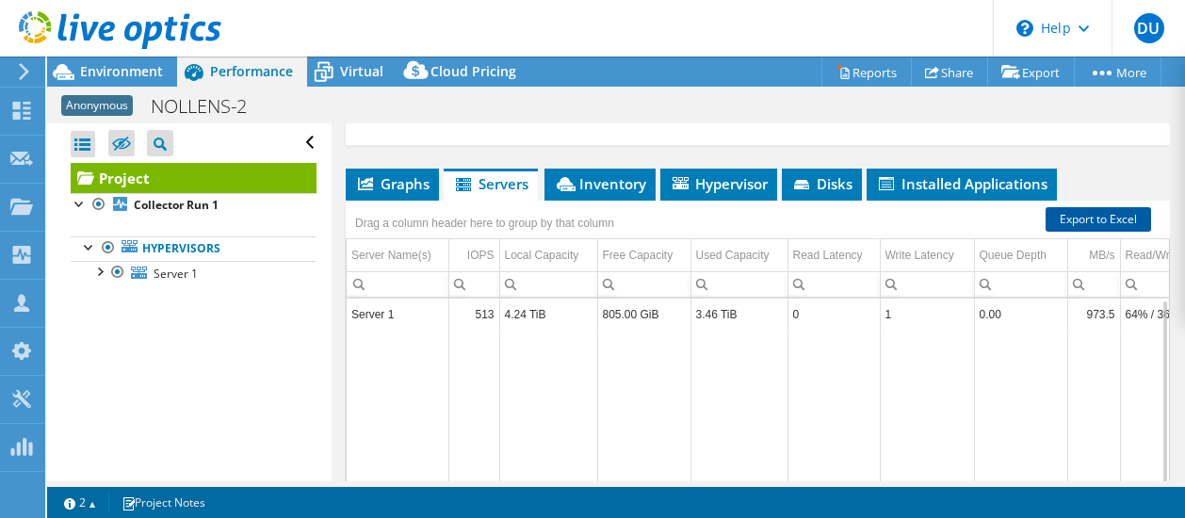
click at [1057, 232] on link "Export to Excel" at bounding box center [1099, 219] width 106 height 24
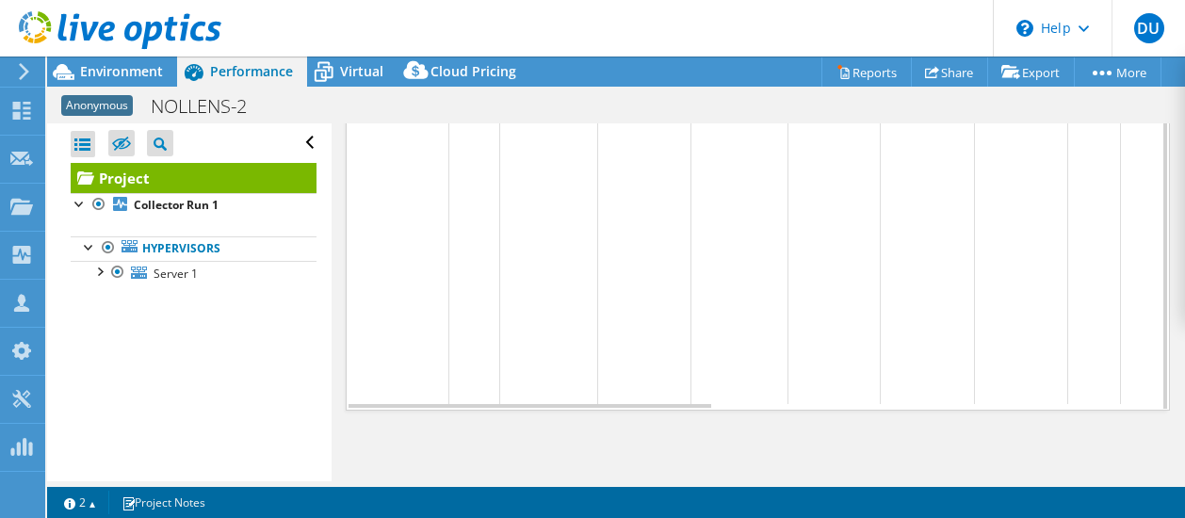
scroll to position [0, 944]
drag, startPoint x: 968, startPoint y: 469, endPoint x: 844, endPoint y: 453, distance: 125.4
click at [844, 410] on div "Data grid" at bounding box center [758, 406] width 822 height 8
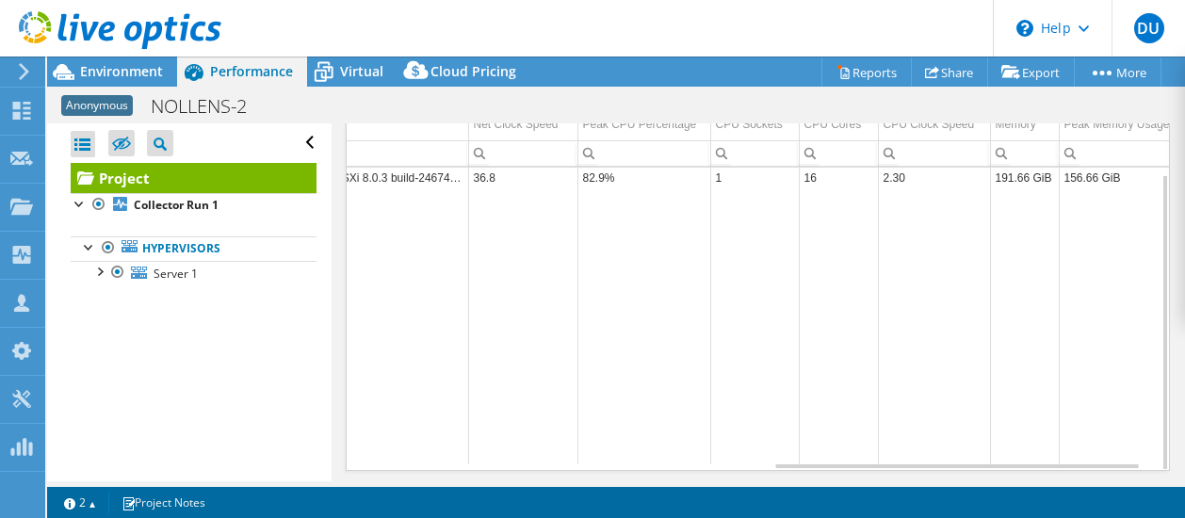
scroll to position [521, 0]
click at [1045, 484] on div "Project Actions Project Actions Reports Share Export vSAN ReadyNode Sizer" at bounding box center [616, 288] width 1138 height 462
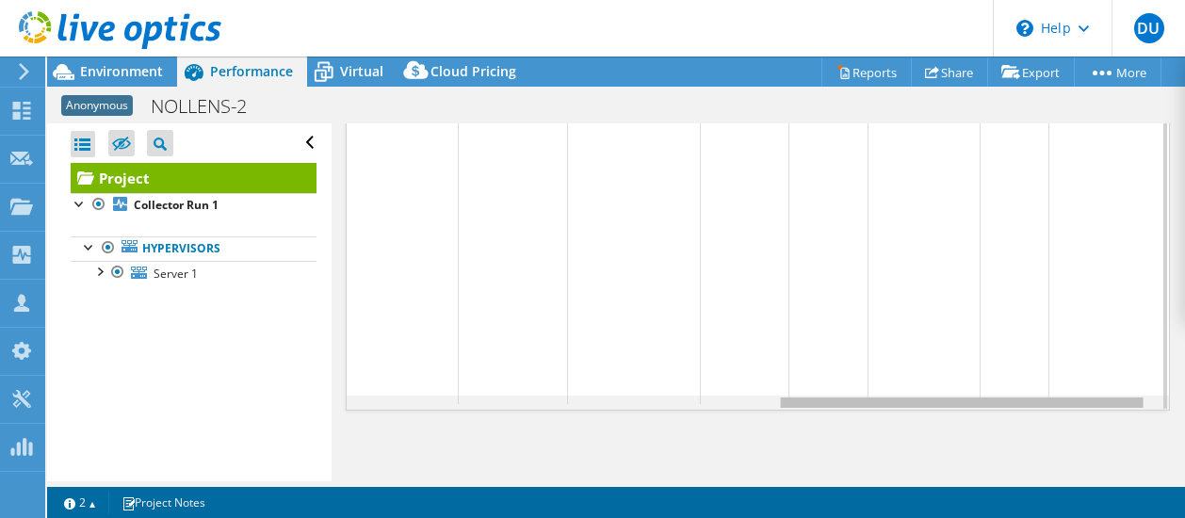
scroll to position [0, 964]
drag, startPoint x: 1122, startPoint y: 402, endPoint x: 1140, endPoint y: 401, distance: 17.9
click at [1140, 401] on body "DU Channel Partner [PERSON_NAME] [EMAIL_ADDRESS][DOMAIN_NAME] Proact My Profile…" at bounding box center [592, 259] width 1185 height 518
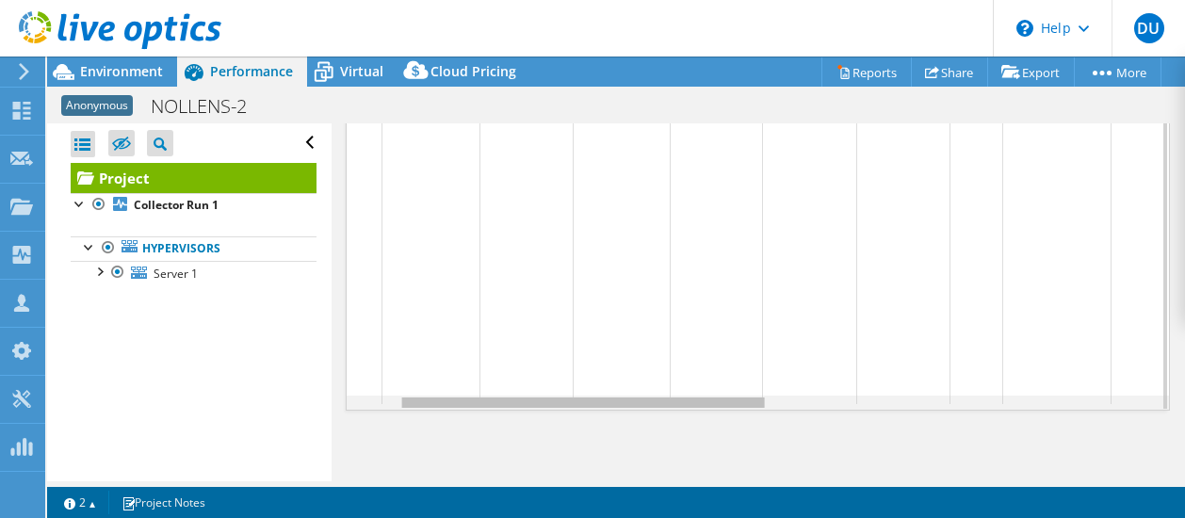
click at [468, 401] on div "Data grid" at bounding box center [758, 403] width 822 height 14
click at [373, 396] on div "Data grid" at bounding box center [758, 403] width 822 height 14
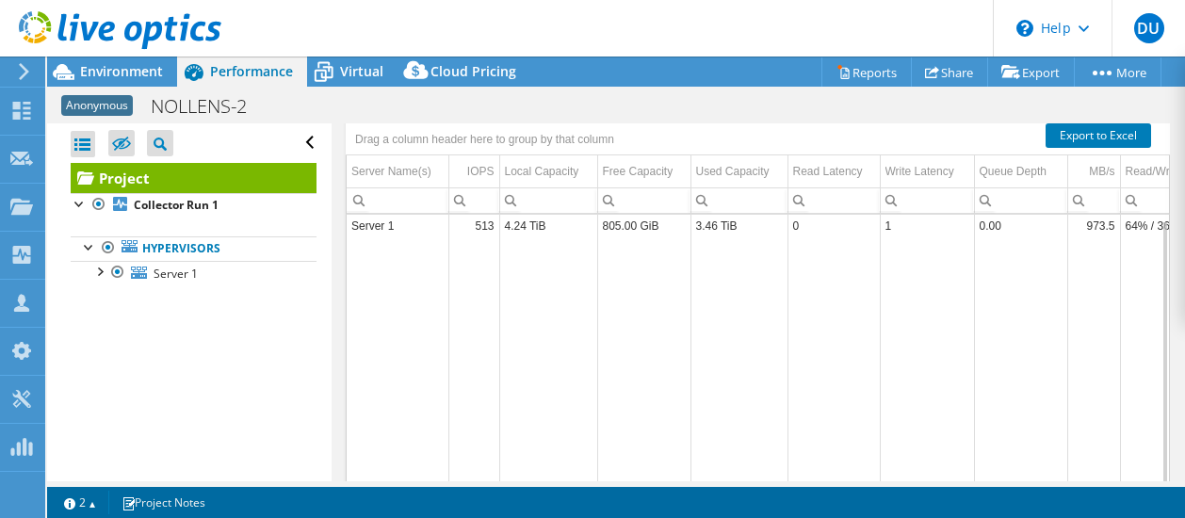
scroll to position [7, 0]
